Goal: Transaction & Acquisition: Purchase product/service

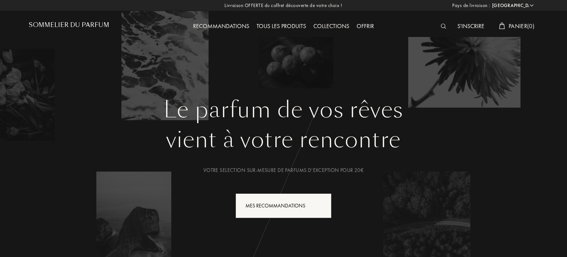
select select "FR"
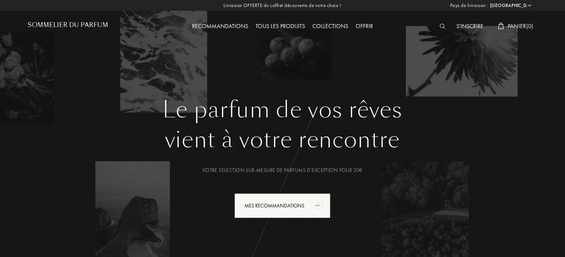
click at [264, 29] on div "Tous les produits" at bounding box center [280, 27] width 57 height 10
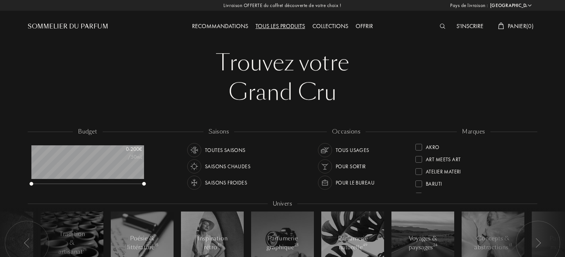
select select "FR"
drag, startPoint x: 532, startPoint y: 164, endPoint x: 532, endPoint y: 142, distance: 22.2
click at [433, 24] on div "S'inscrire Panier ( 0 )" at bounding box center [473, 27] width 127 height 10
click at [437, 25] on div at bounding box center [444, 27] width 17 height 10
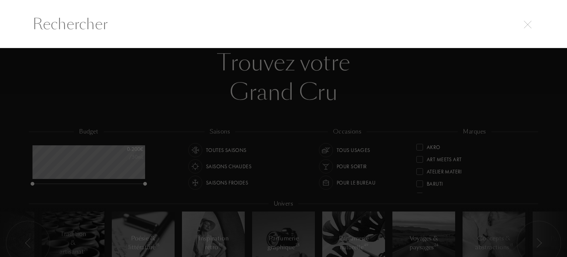
click at [399, 22] on input "text" at bounding box center [284, 24] width 532 height 22
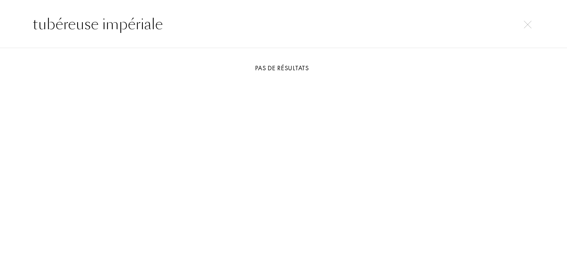
type input "tubéreuse impériale"
drag, startPoint x: 202, startPoint y: 23, endPoint x: 3, endPoint y: 9, distance: 200.2
click at [3, 9] on div "tubéreuse impériale" at bounding box center [283, 24] width 567 height 48
